Goal: Information Seeking & Learning: Learn about a topic

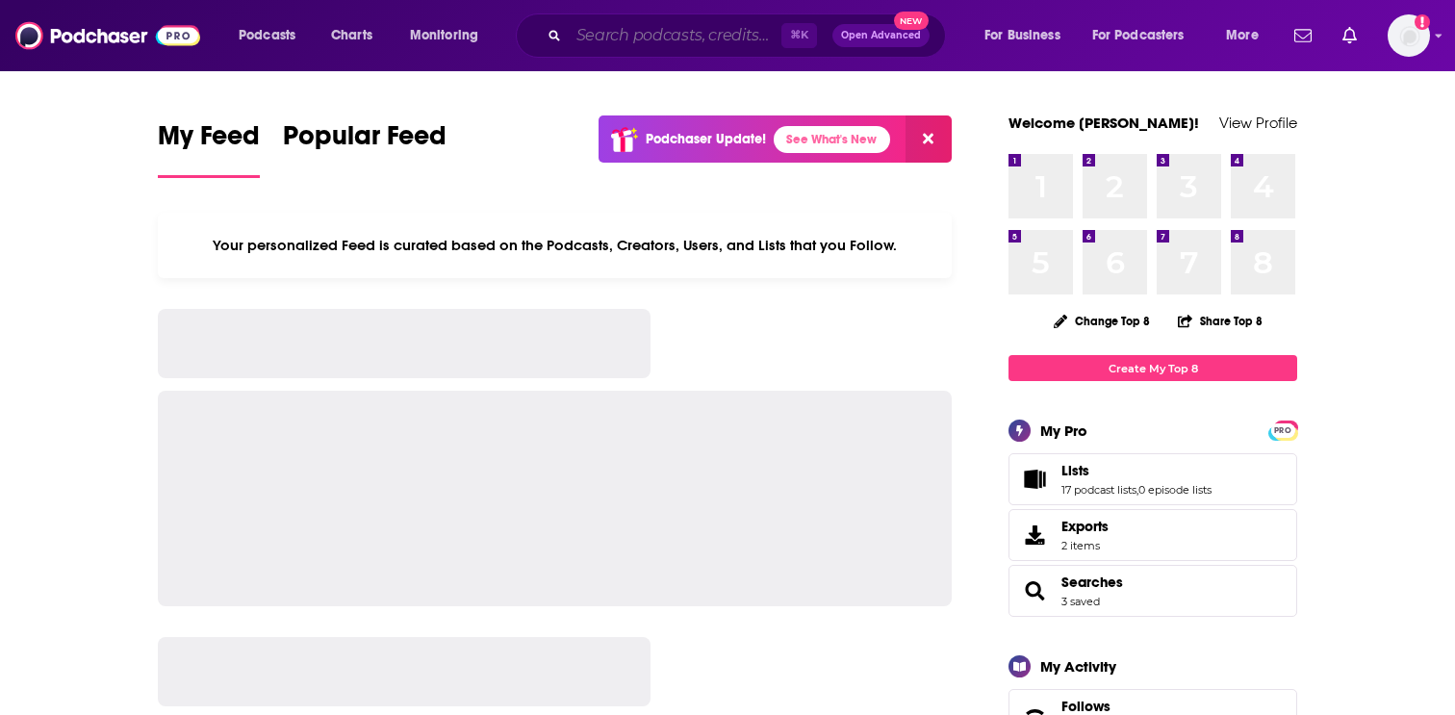
click at [576, 35] on input "Search podcasts, credits, & more..." at bounding box center [675, 35] width 213 height 31
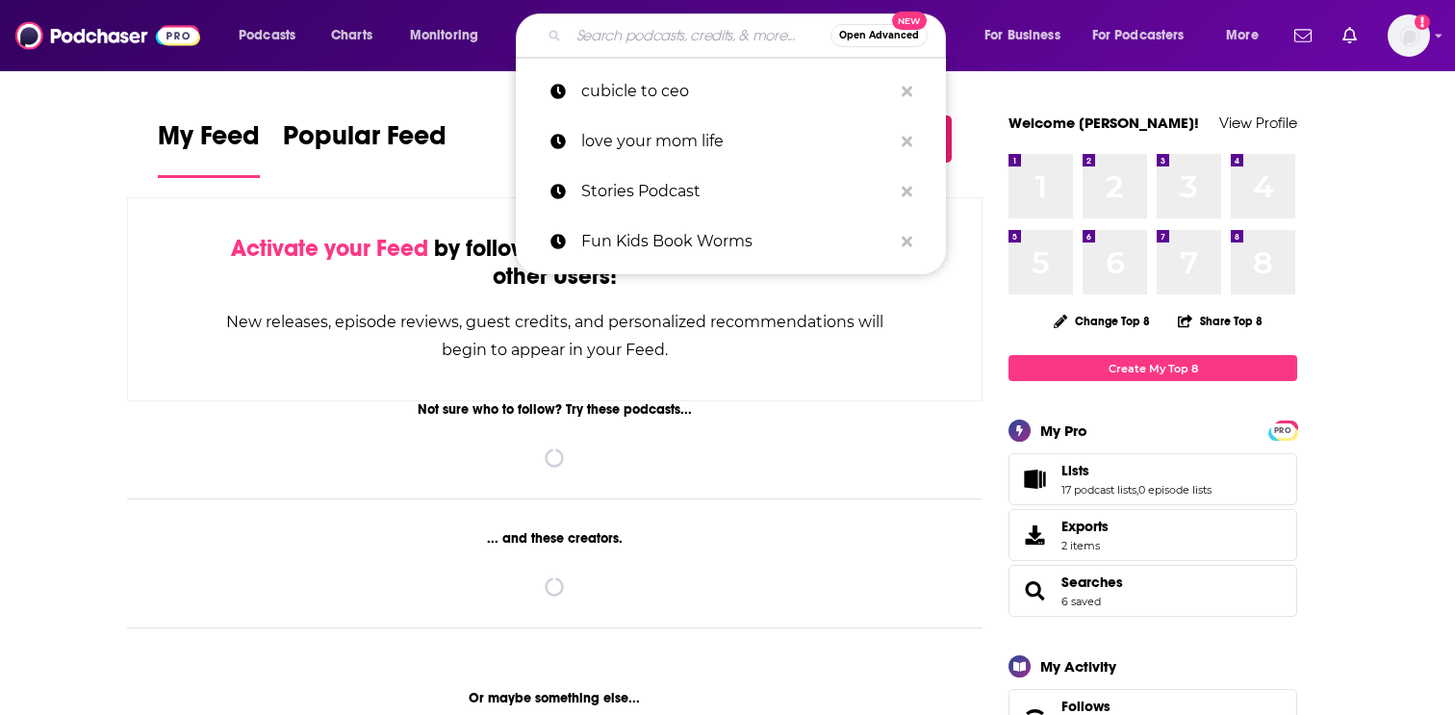
paste input "Clearly with [PERSON_NAME] & [PERSON_NAME]"
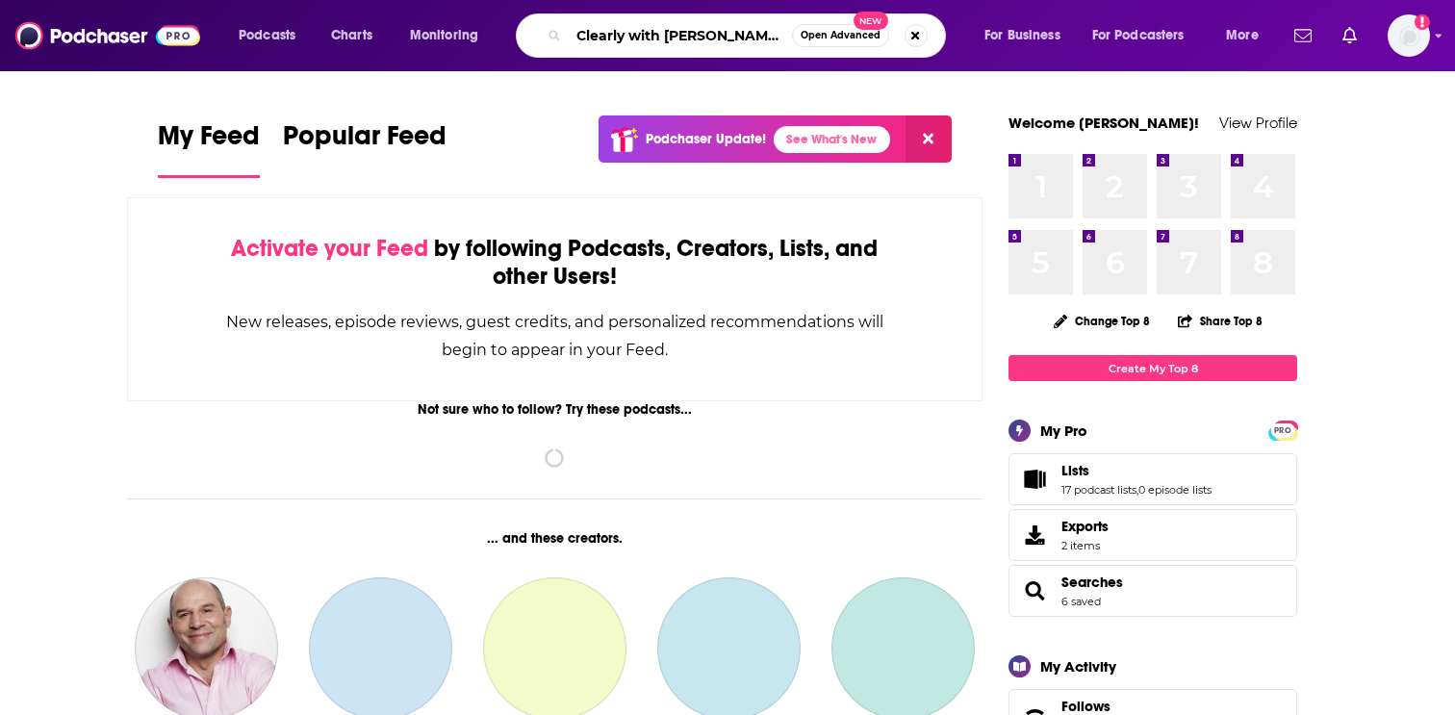
scroll to position [0, 54]
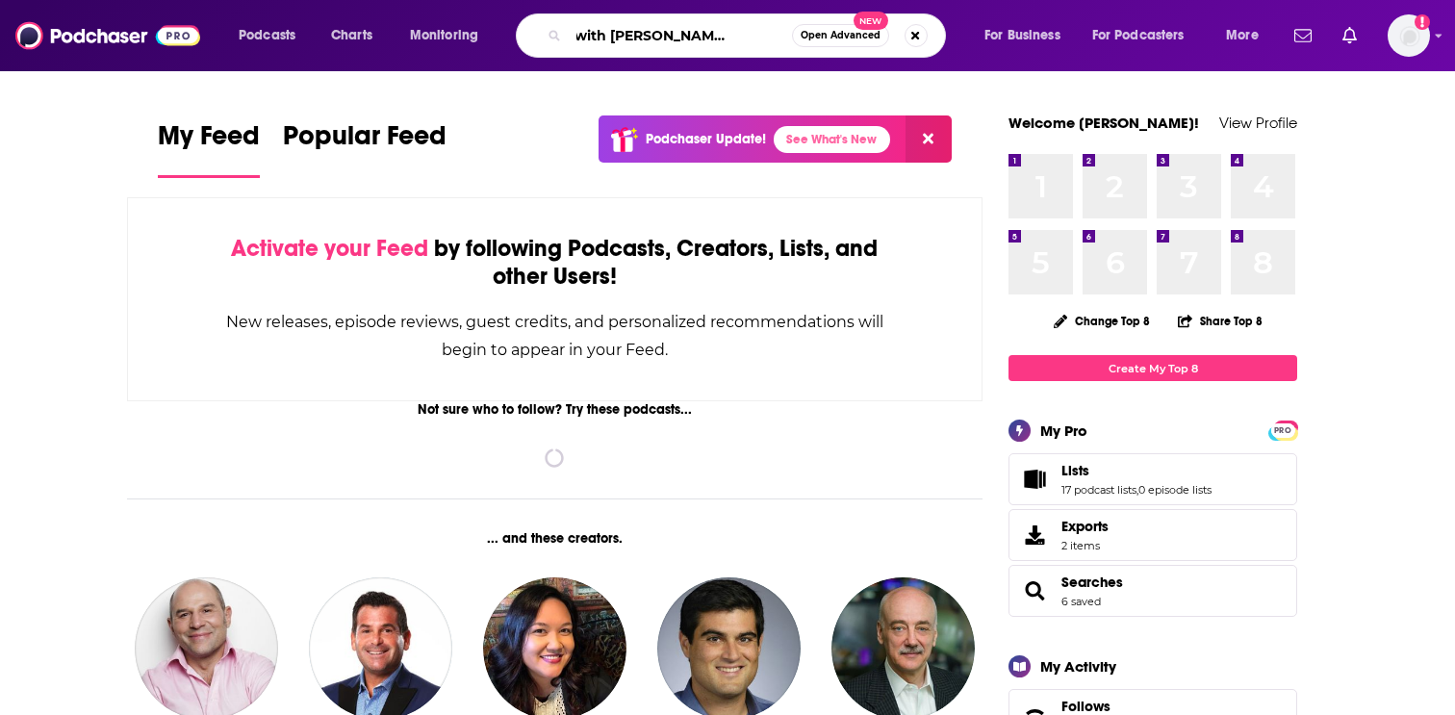
type input "Clearly with [PERSON_NAME] & [PERSON_NAME]"
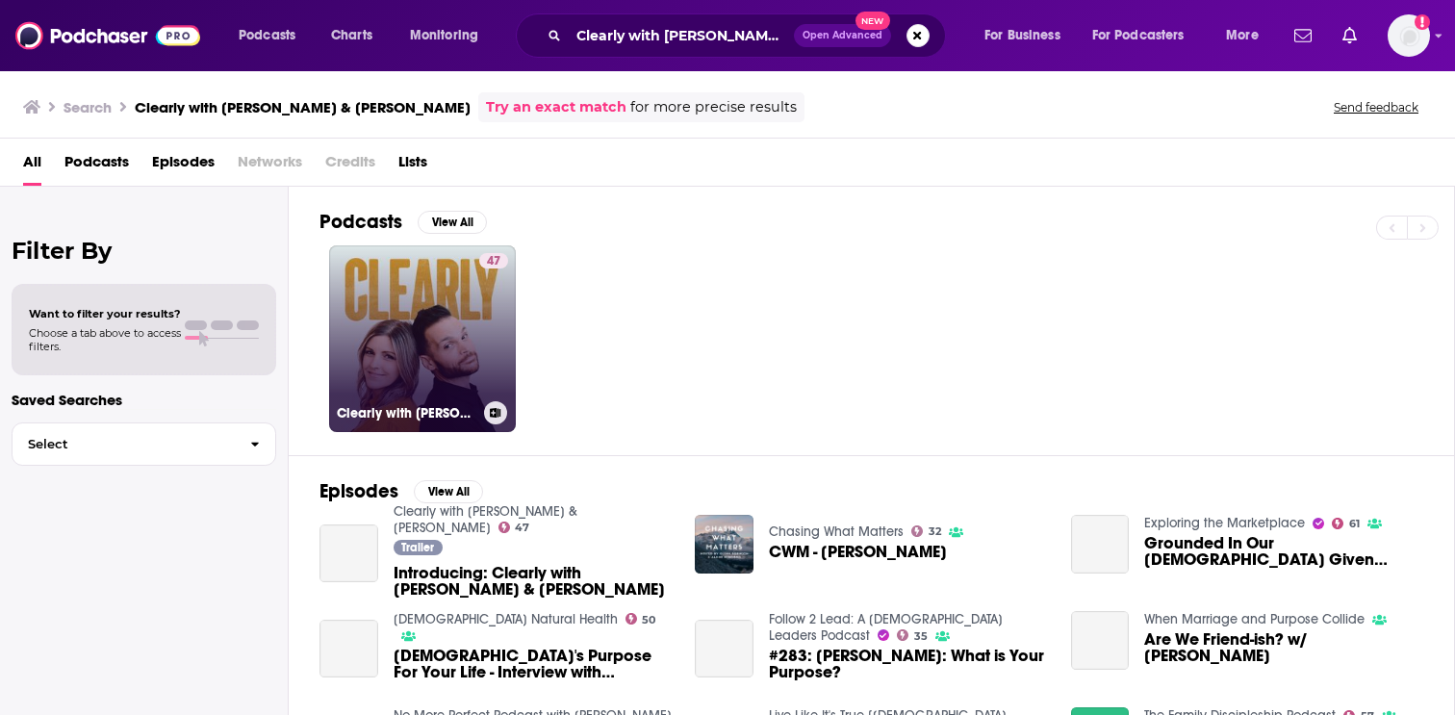
click at [377, 369] on link "47 Clearly with [PERSON_NAME] & [PERSON_NAME]" at bounding box center [422, 338] width 187 height 187
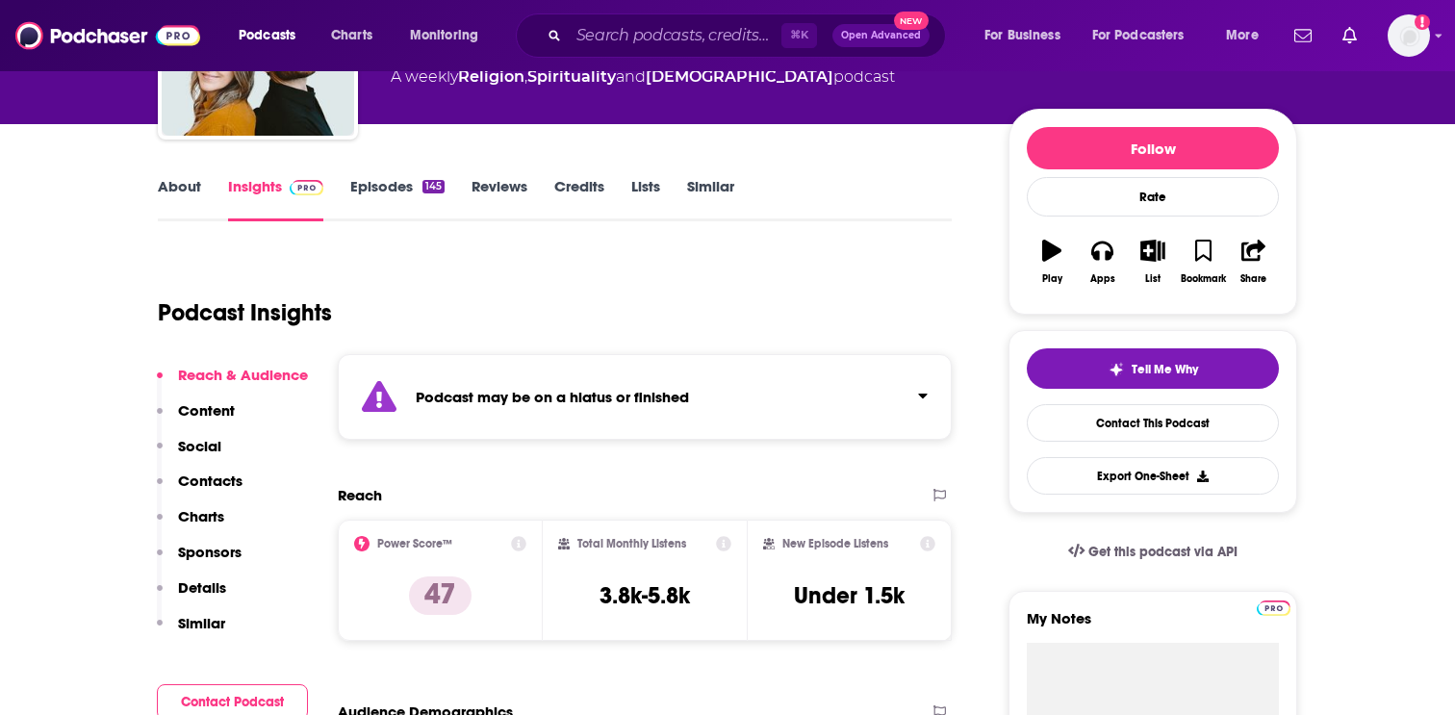
scroll to position [192, 0]
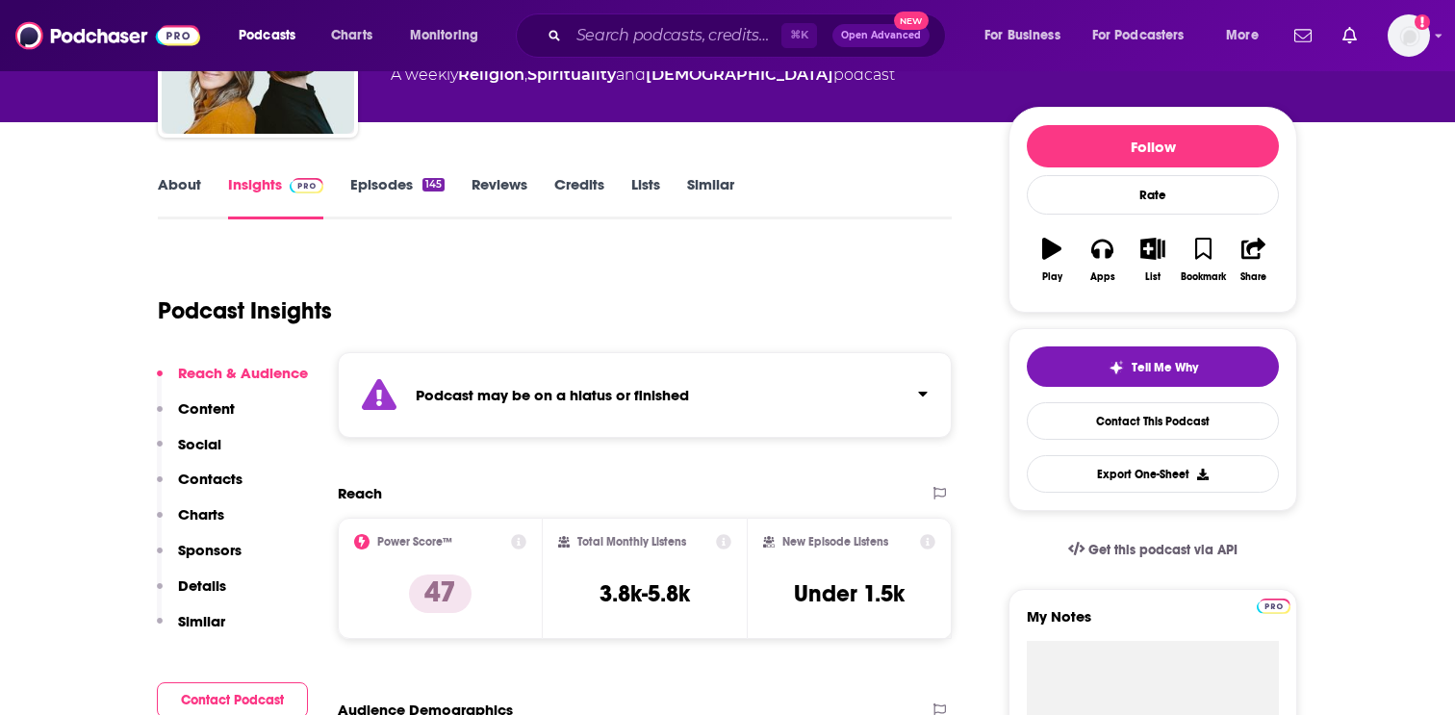
click at [393, 180] on link "Episodes 145" at bounding box center [397, 197] width 94 height 44
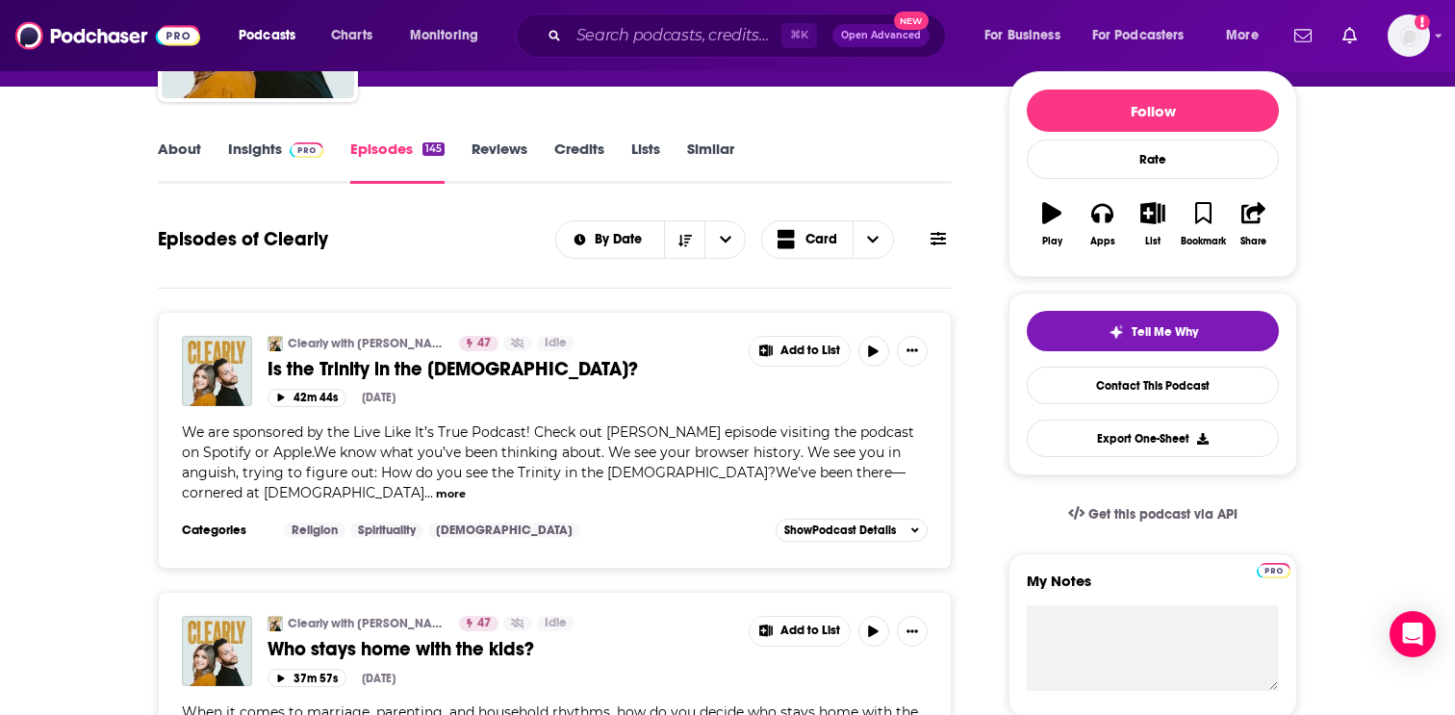
scroll to position [229, 0]
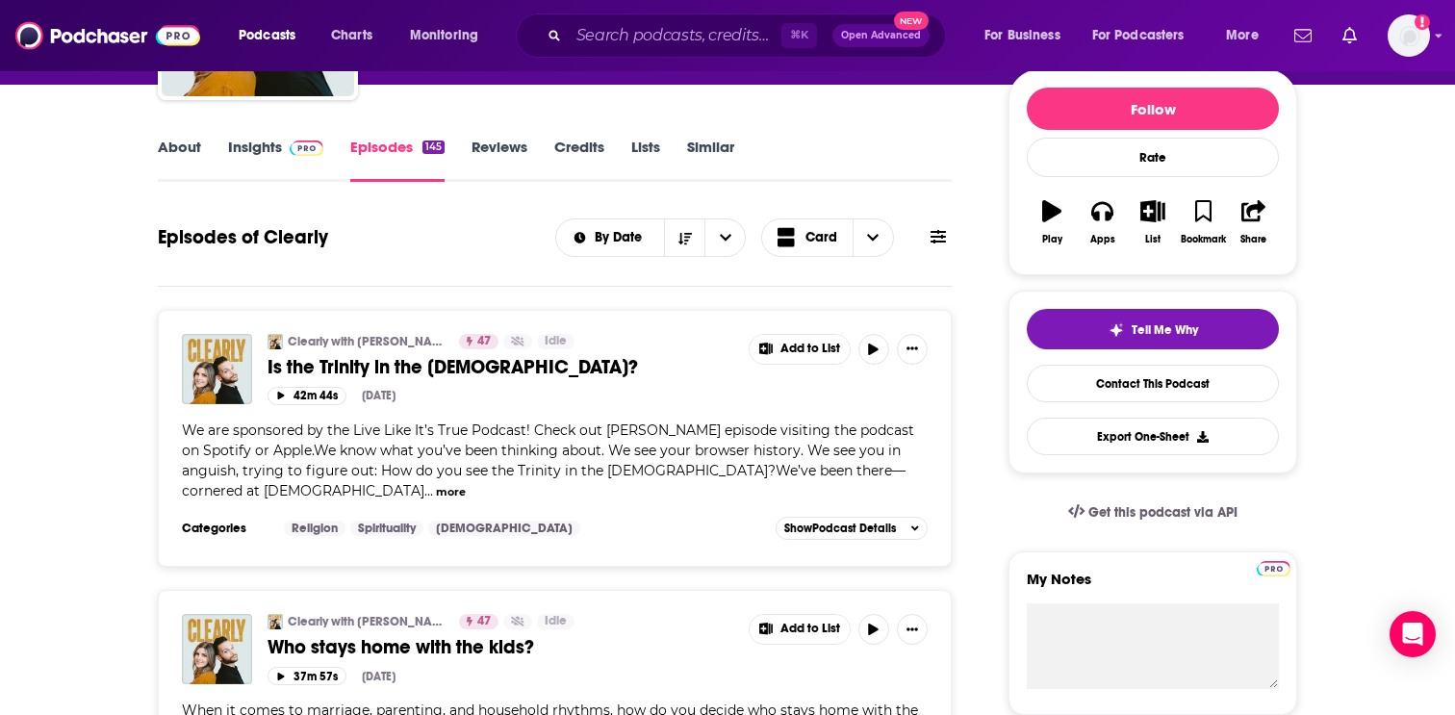
click at [272, 137] on div "About Insights Episodes 145 Reviews Credits Lists Similar" at bounding box center [555, 158] width 794 height 47
click at [268, 151] on link "Insights" at bounding box center [275, 160] width 95 height 44
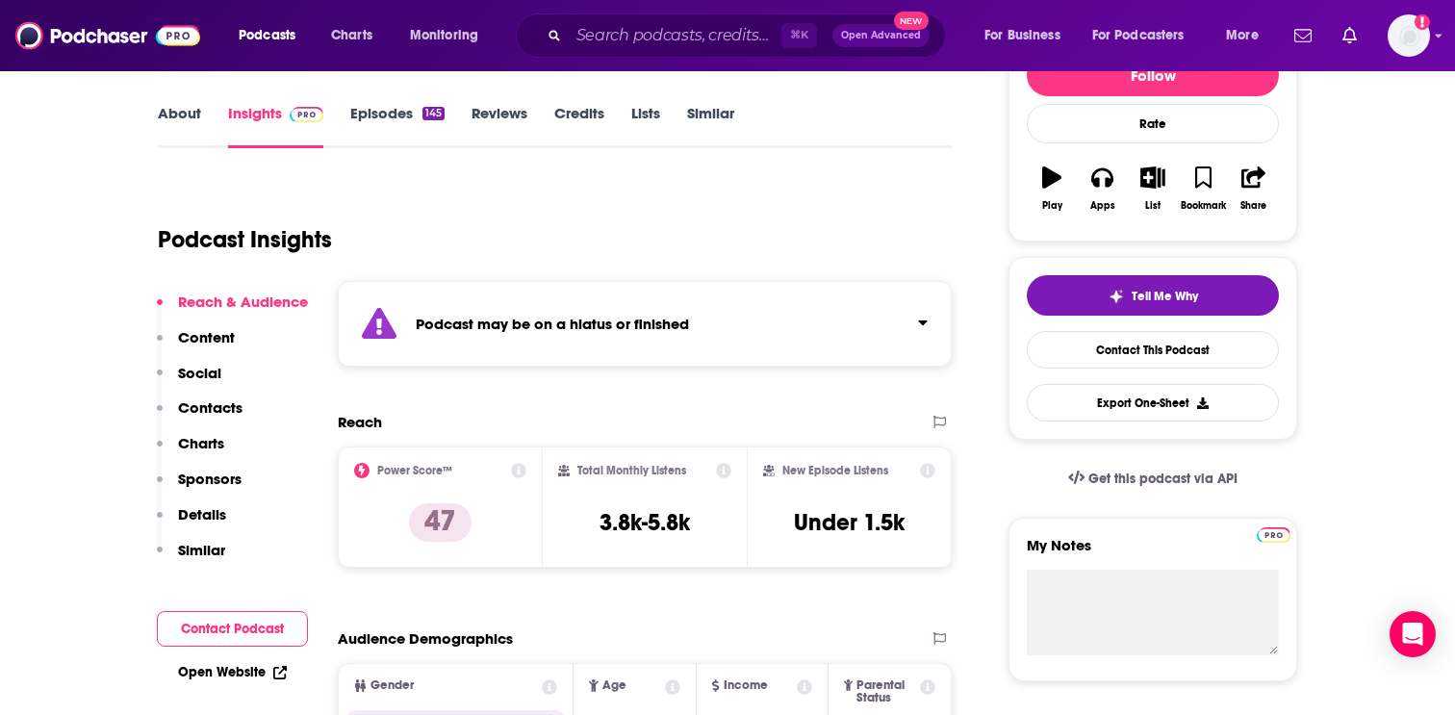
scroll to position [266, 0]
